Goal: Information Seeking & Learning: Find specific page/section

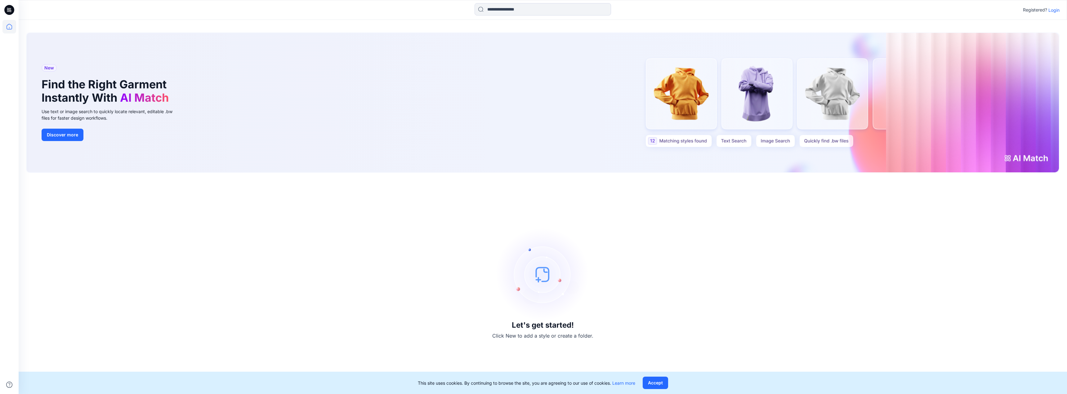
click at [1056, 9] on p "Login" at bounding box center [1054, 10] width 11 height 7
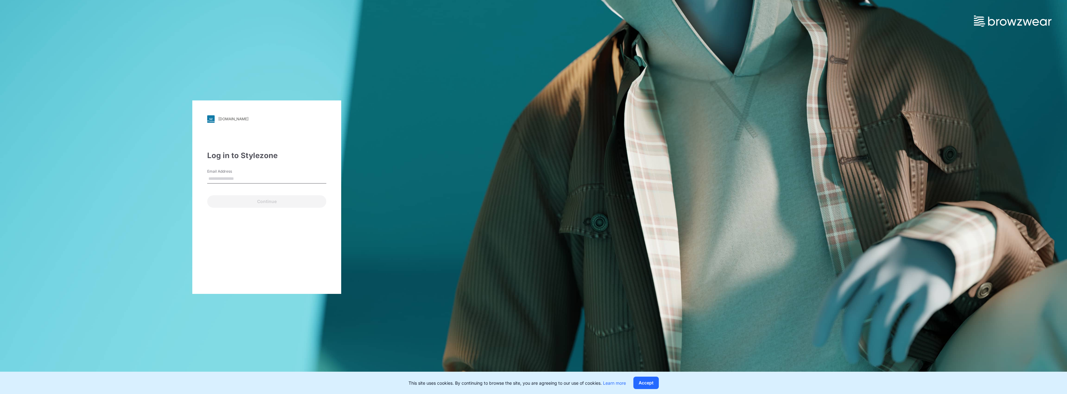
click at [305, 231] on div "[DOMAIN_NAME] Loading... Log in to Stylezone Email Address Continue" at bounding box center [266, 198] width 149 height 194
click at [264, 176] on input "Email Address" at bounding box center [266, 178] width 119 height 9
type input "**********"
click at [269, 201] on button "Continue" at bounding box center [266, 201] width 119 height 12
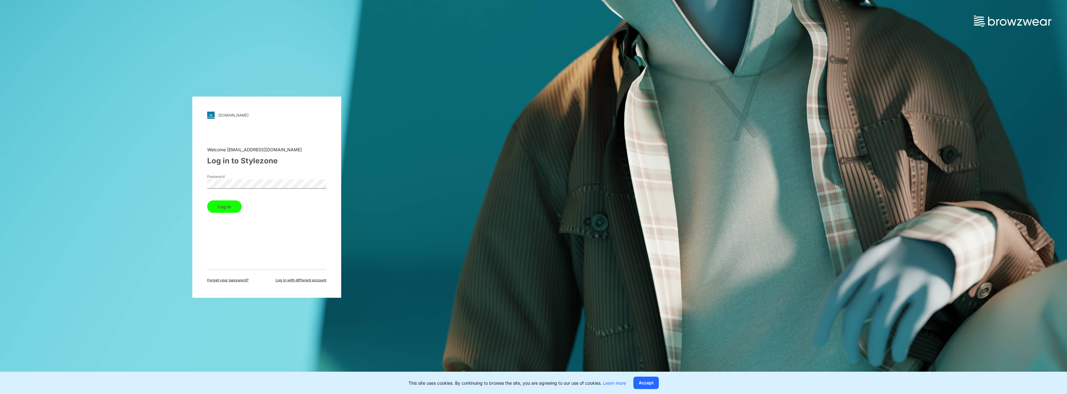
click at [232, 206] on button "Log in" at bounding box center [224, 206] width 34 height 12
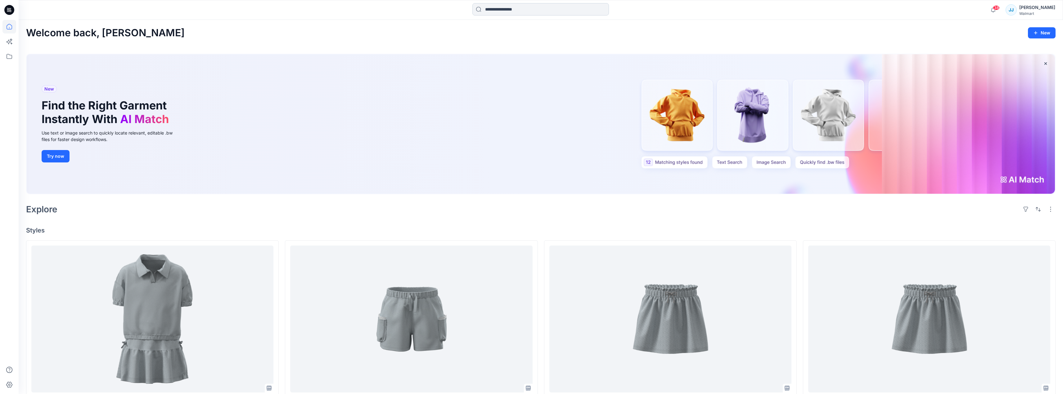
click at [536, 9] on input at bounding box center [540, 9] width 137 height 12
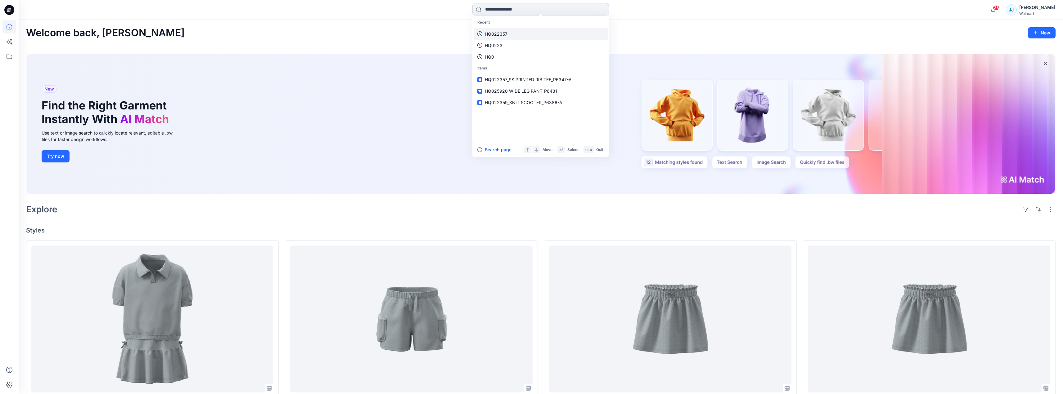
drag, startPoint x: 504, startPoint y: 33, endPoint x: 511, endPoint y: 37, distance: 8.8
click at [504, 32] on p "HQ022357" at bounding box center [496, 34] width 23 height 7
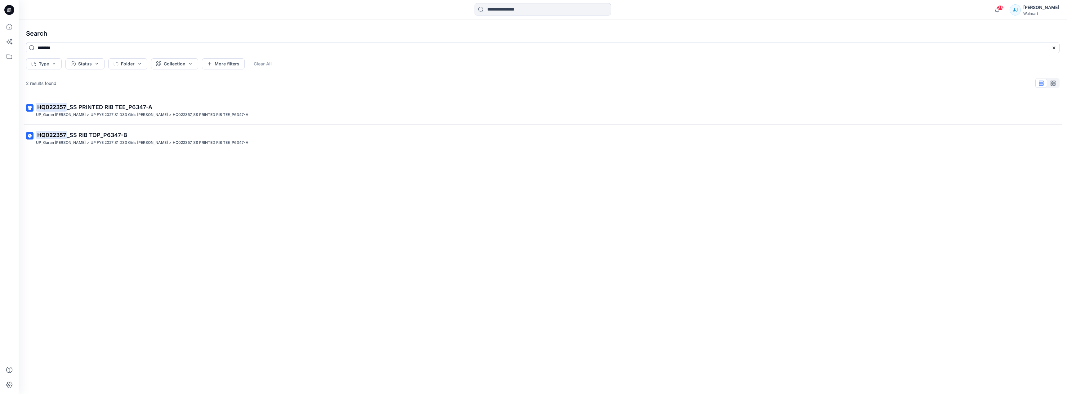
click at [97, 134] on span "_SS RIB TOP_P6347-B" at bounding box center [97, 135] width 60 height 7
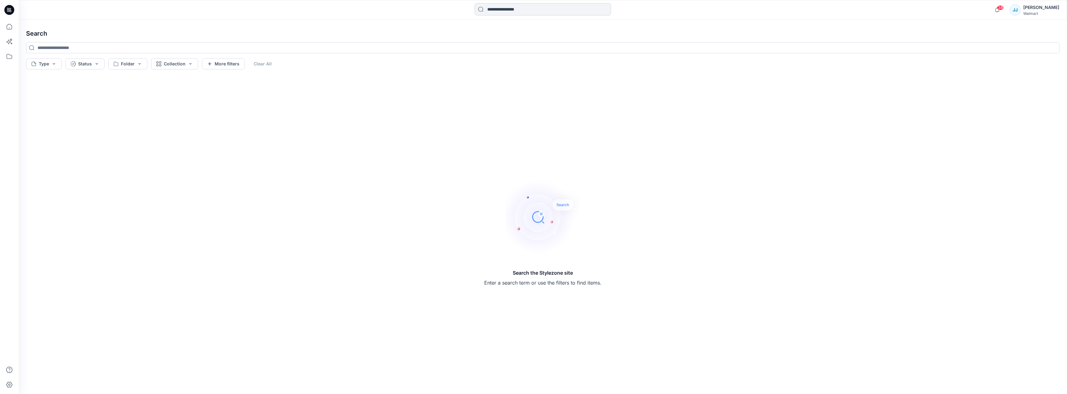
click at [514, 9] on input at bounding box center [543, 9] width 137 height 12
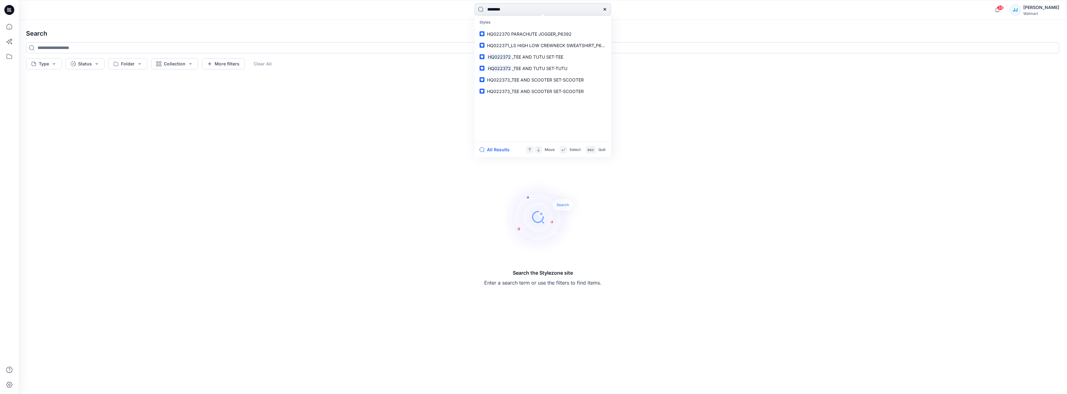
type input "********"
click at [533, 32] on span "_TEE AND TUTU SET-TEE" at bounding box center [537, 33] width 51 height 5
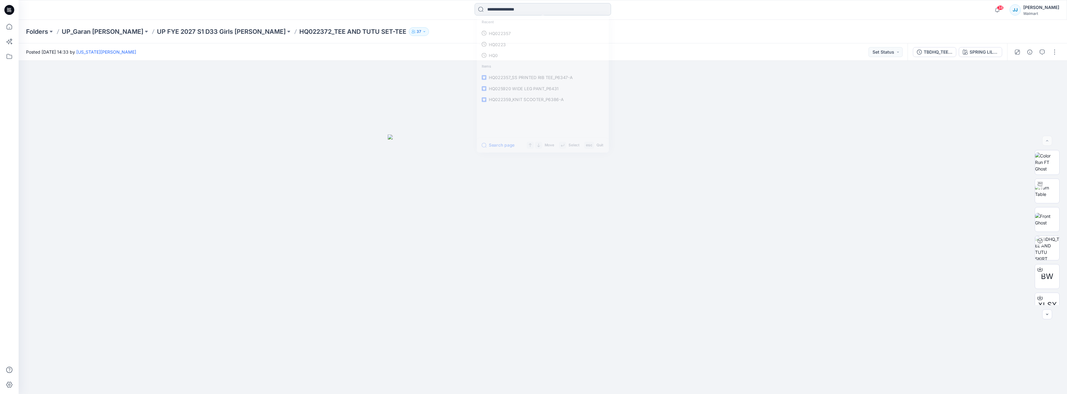
click at [524, 10] on input at bounding box center [543, 9] width 137 height 12
click at [490, 33] on p "HQ022372" at bounding box center [498, 34] width 23 height 7
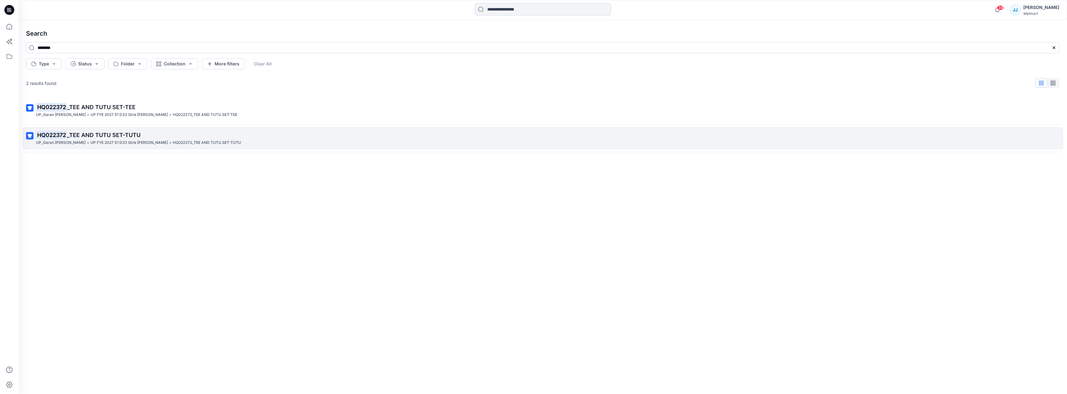
click at [112, 133] on span "_TEE AND TUTU SET-TUTU" at bounding box center [104, 135] width 74 height 7
